Goal: Browse casually: Explore the website without a specific task or goal

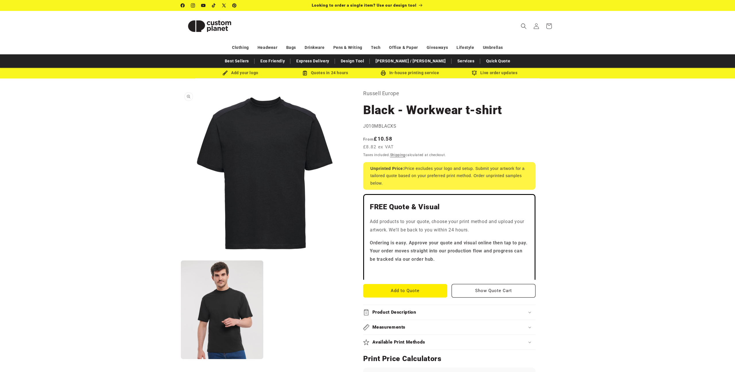
click at [181, 257] on button "Open media 1 in modal" at bounding box center [181, 257] width 0 height 0
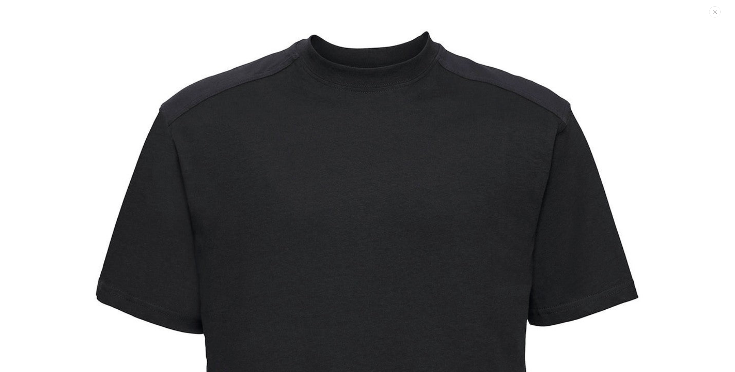
click at [94, 208] on img "Media gallery" at bounding box center [368, 336] width 672 height 672
